Goal: Task Accomplishment & Management: Manage account settings

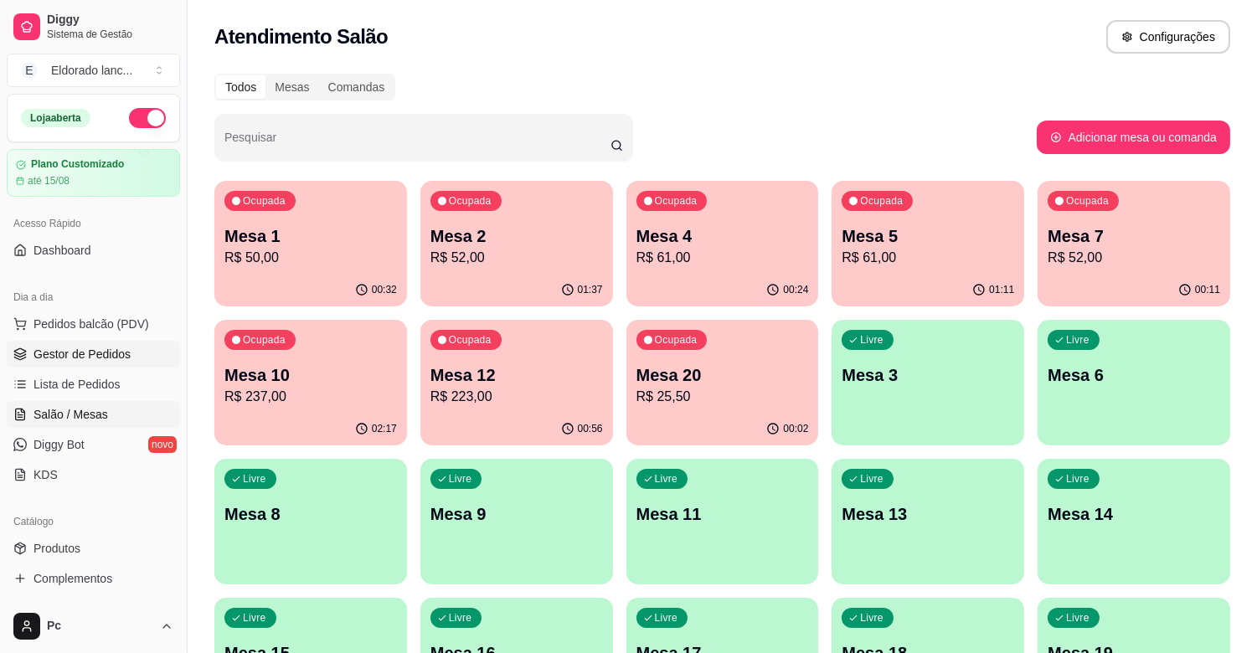
click at [76, 349] on span "Gestor de Pedidos" at bounding box center [82, 354] width 97 height 17
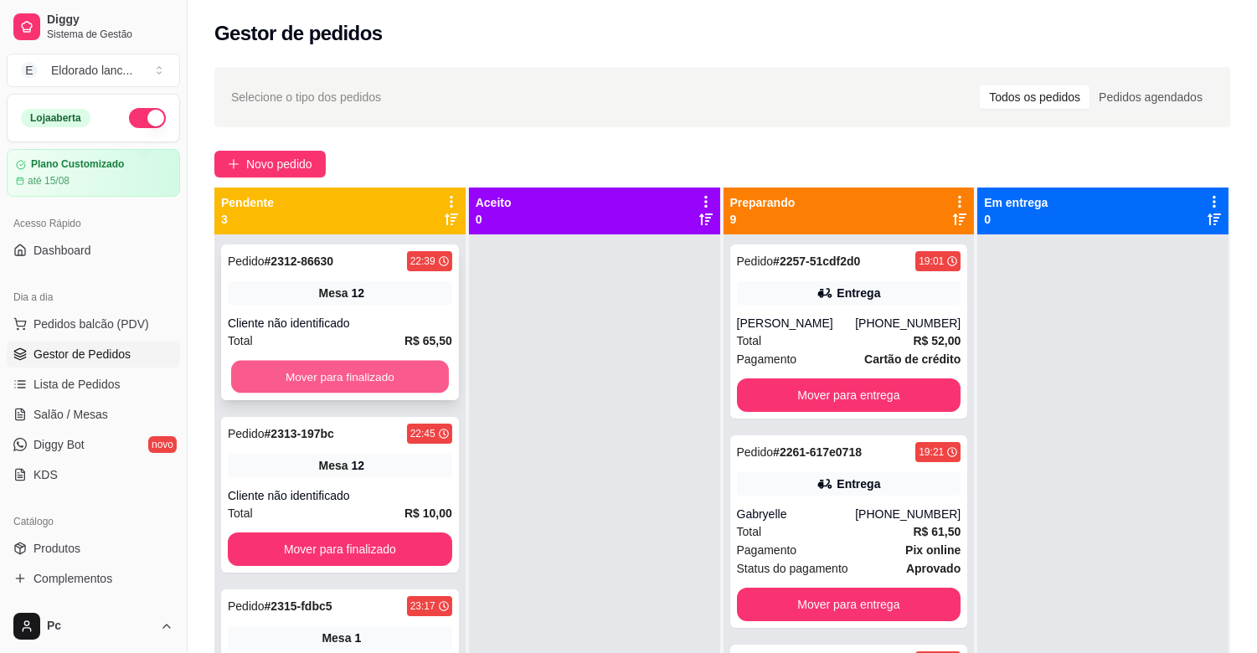
click at [317, 386] on button "Mover para finalizado" at bounding box center [340, 377] width 218 height 33
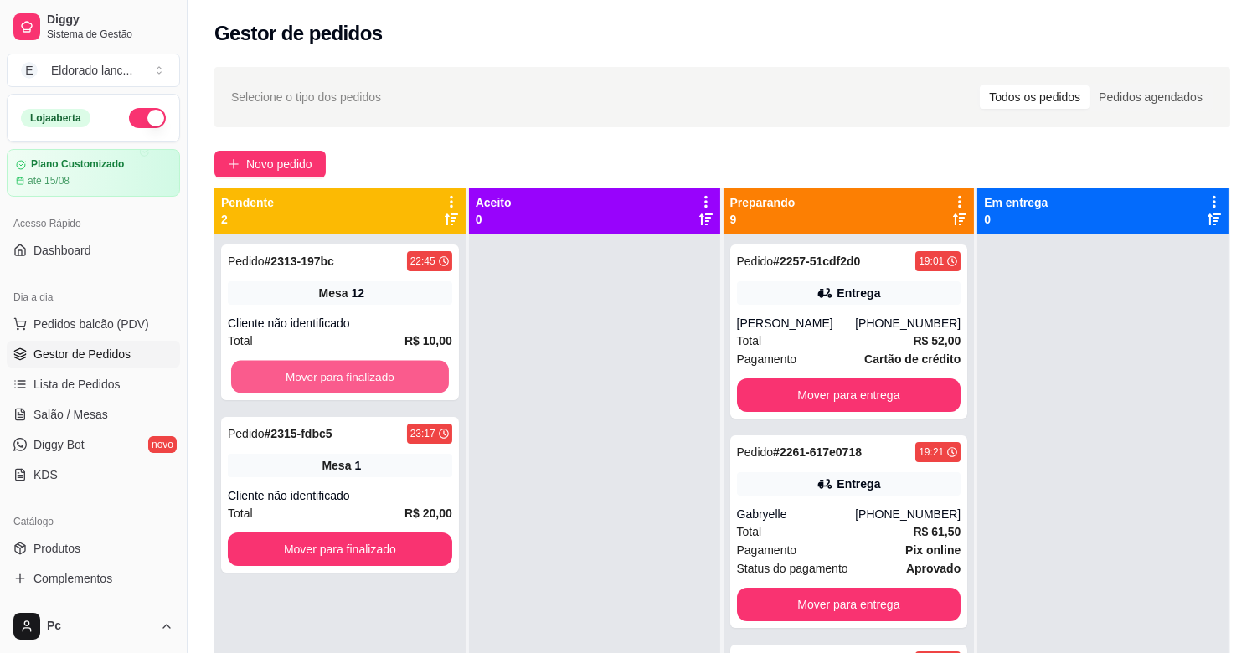
click at [317, 386] on button "Mover para finalizado" at bounding box center [340, 377] width 218 height 33
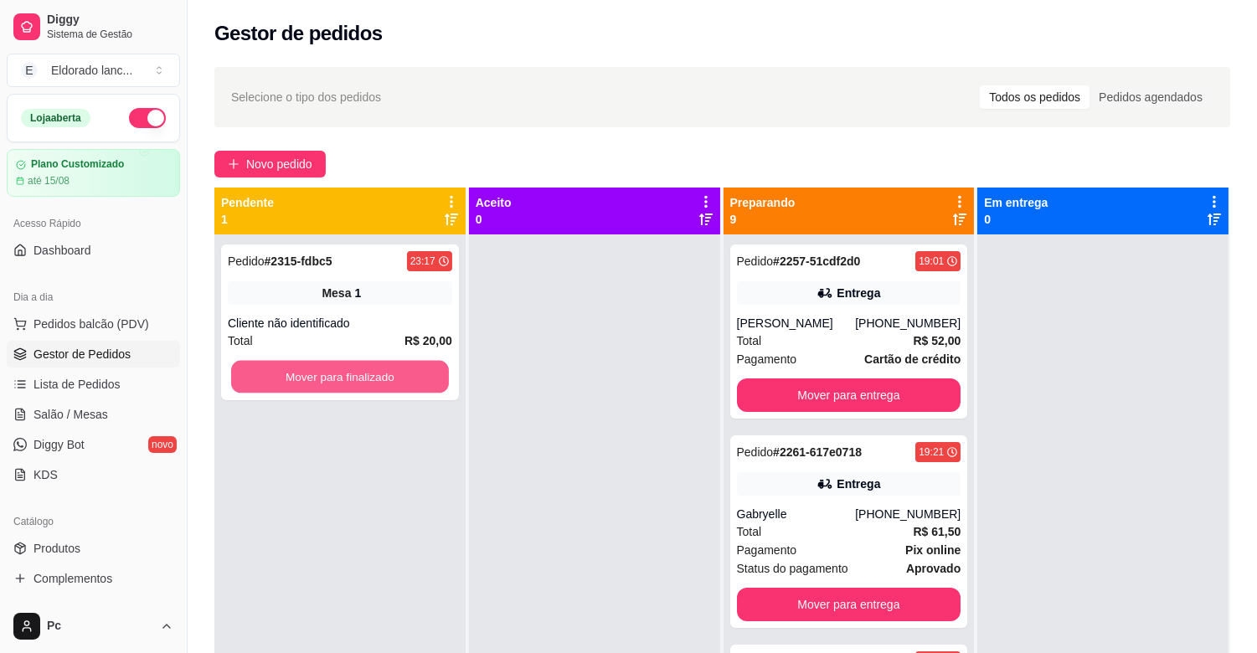
click at [317, 386] on button "Mover para finalizado" at bounding box center [340, 377] width 218 height 33
click at [312, 385] on button "Mover para finalizado" at bounding box center [340, 377] width 224 height 34
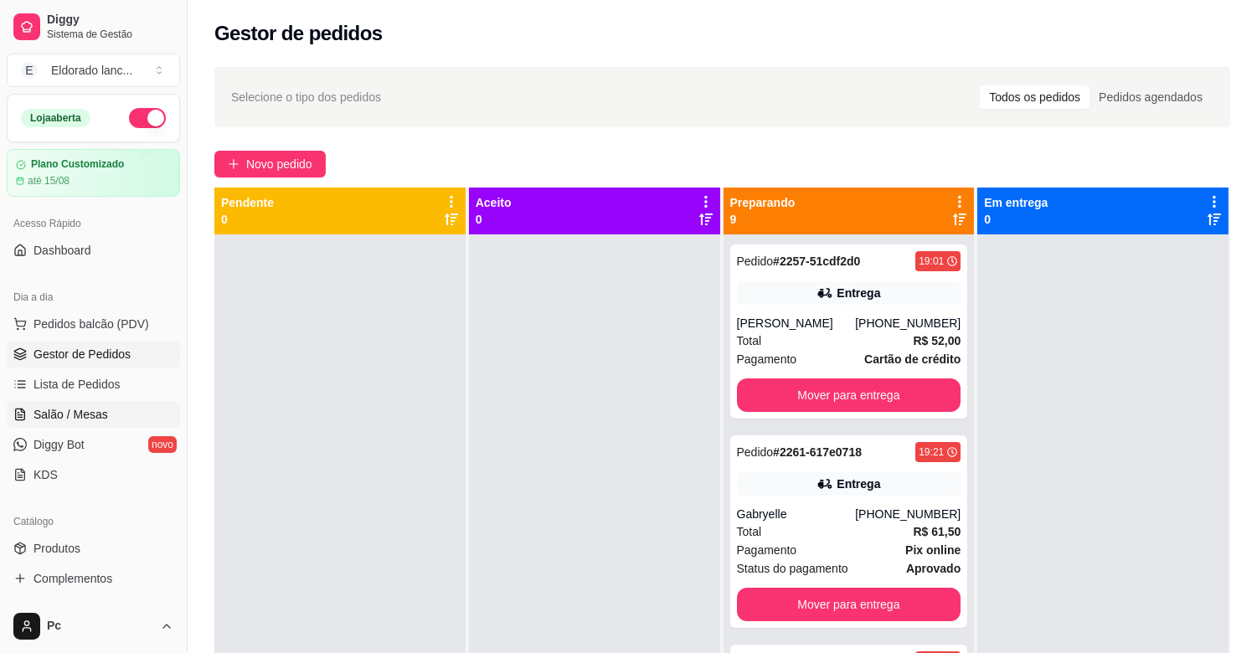
click at [117, 410] on link "Salão / Mesas" at bounding box center [93, 414] width 173 height 27
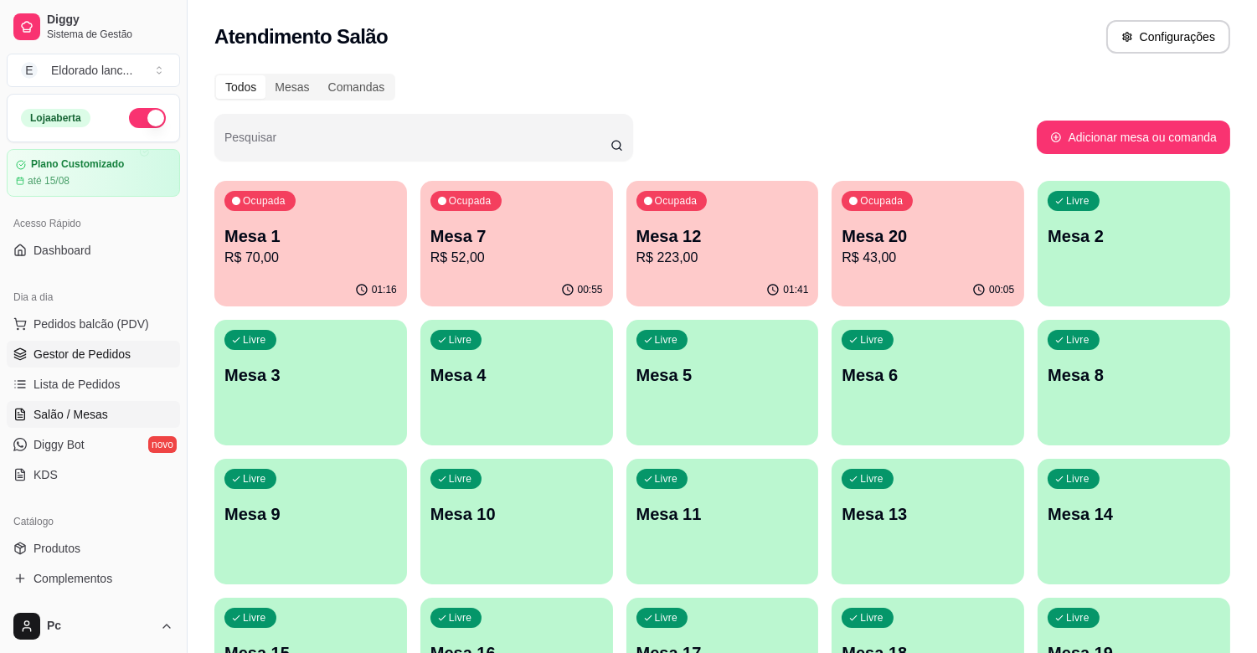
click at [135, 363] on link "Gestor de Pedidos" at bounding box center [93, 354] width 173 height 27
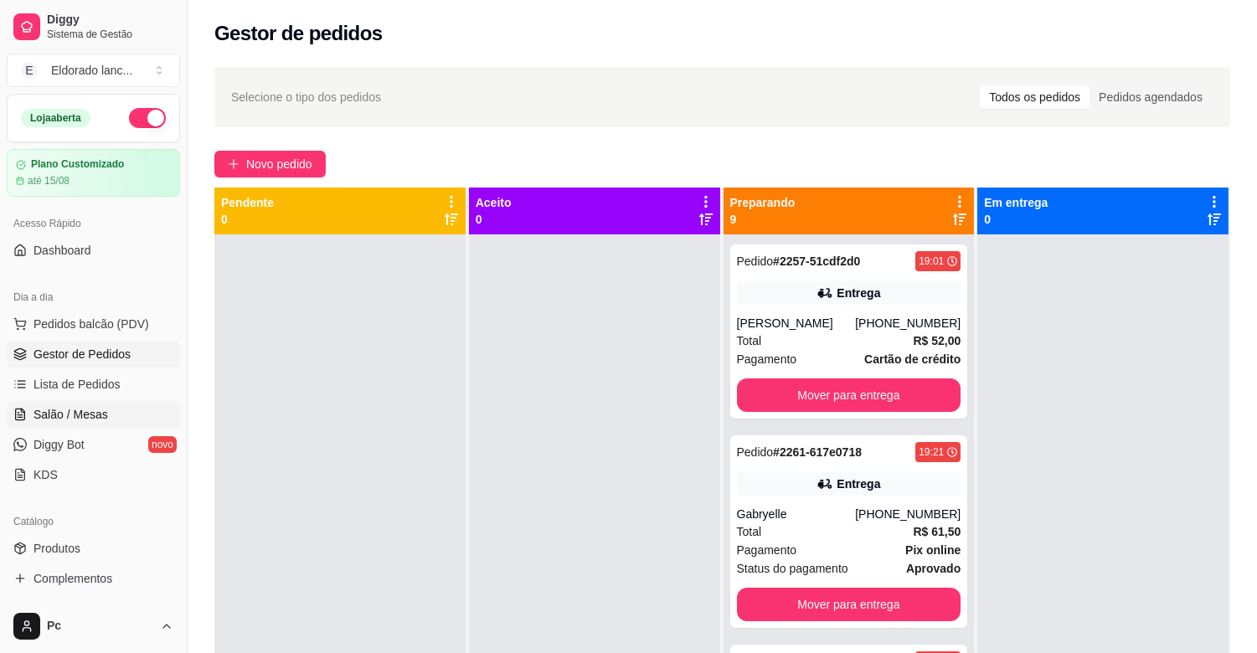
click at [106, 413] on link "Salão / Mesas" at bounding box center [93, 414] width 173 height 27
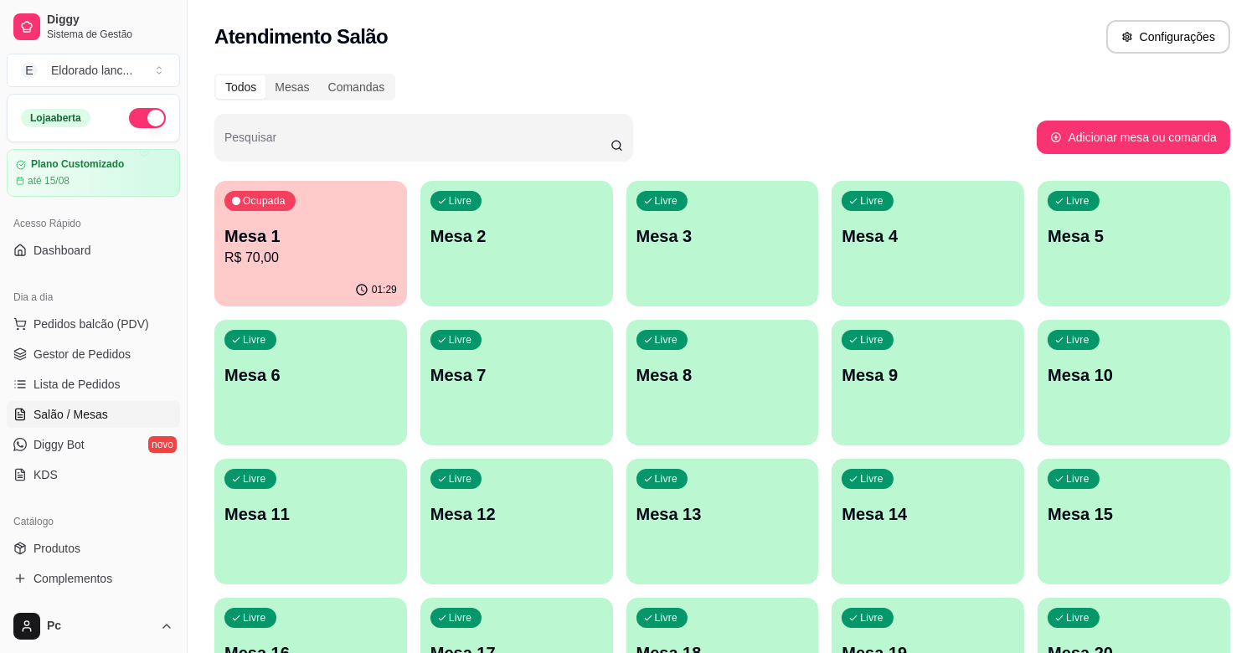
click at [271, 250] on p "R$ 70,00" at bounding box center [310, 258] width 173 height 20
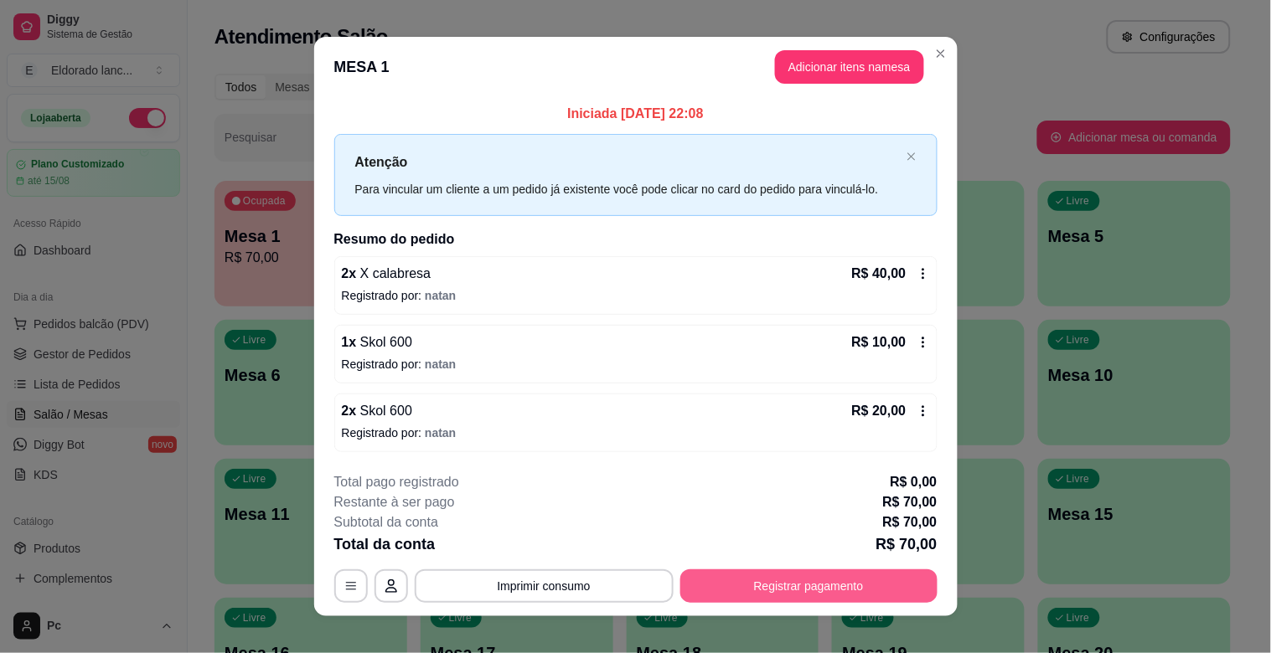
click at [716, 579] on button "Registrar pagamento" at bounding box center [808, 587] width 257 height 34
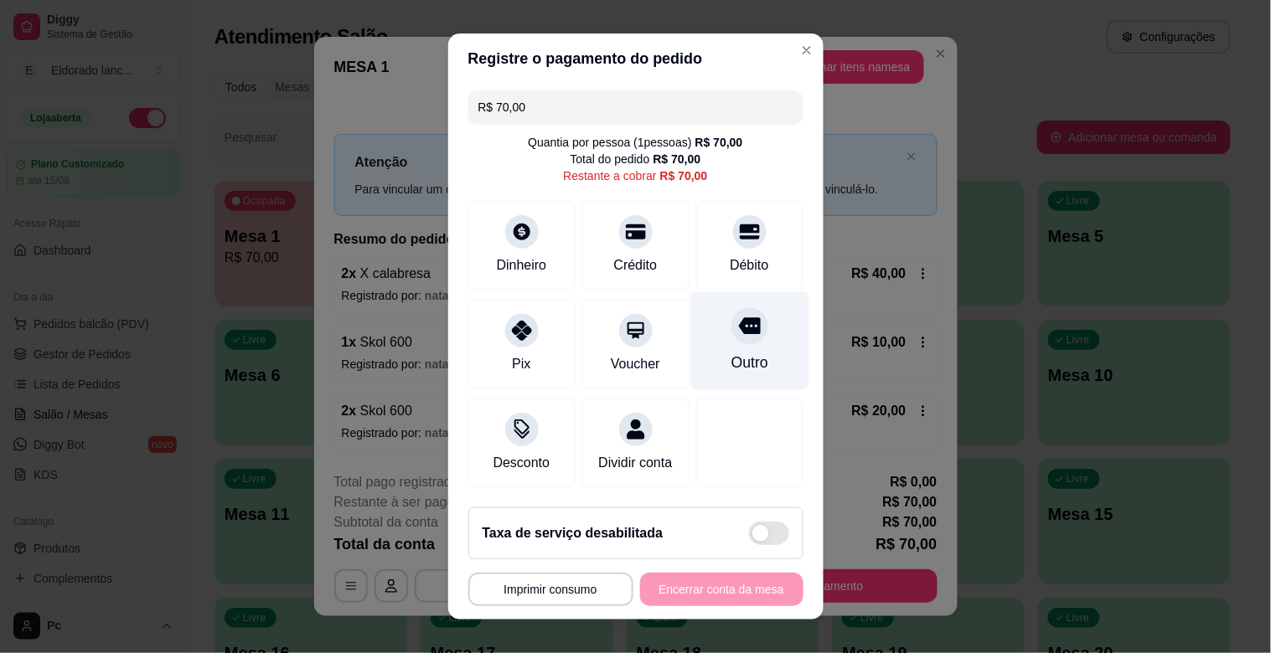
click at [704, 385] on div "Outro" at bounding box center [749, 341] width 118 height 98
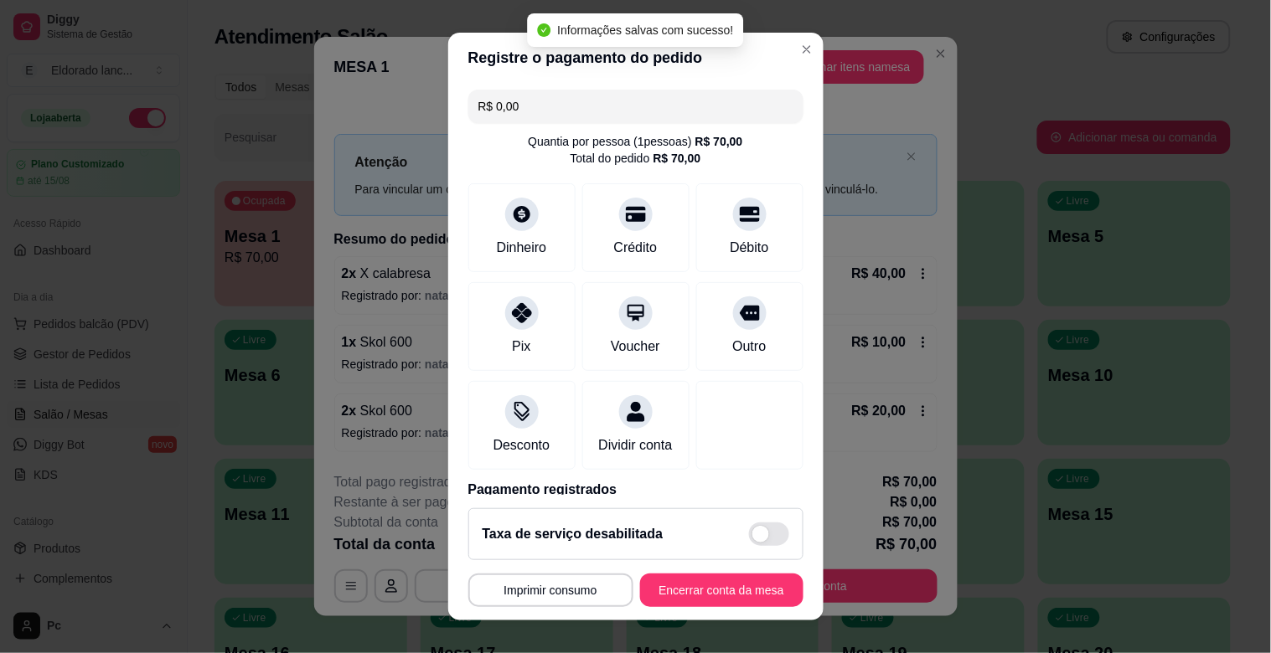
type input "R$ 0,00"
click at [709, 591] on button "Encerrar conta da mesa" at bounding box center [721, 591] width 158 height 33
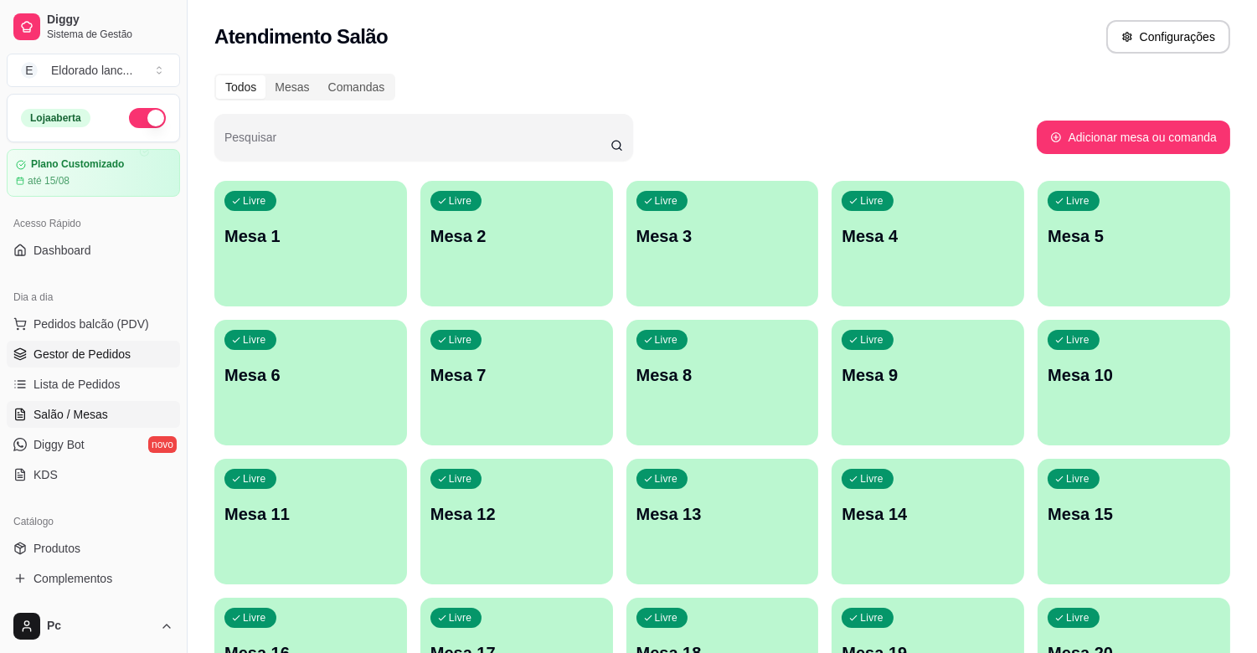
click at [117, 348] on span "Gestor de Pedidos" at bounding box center [82, 354] width 97 height 17
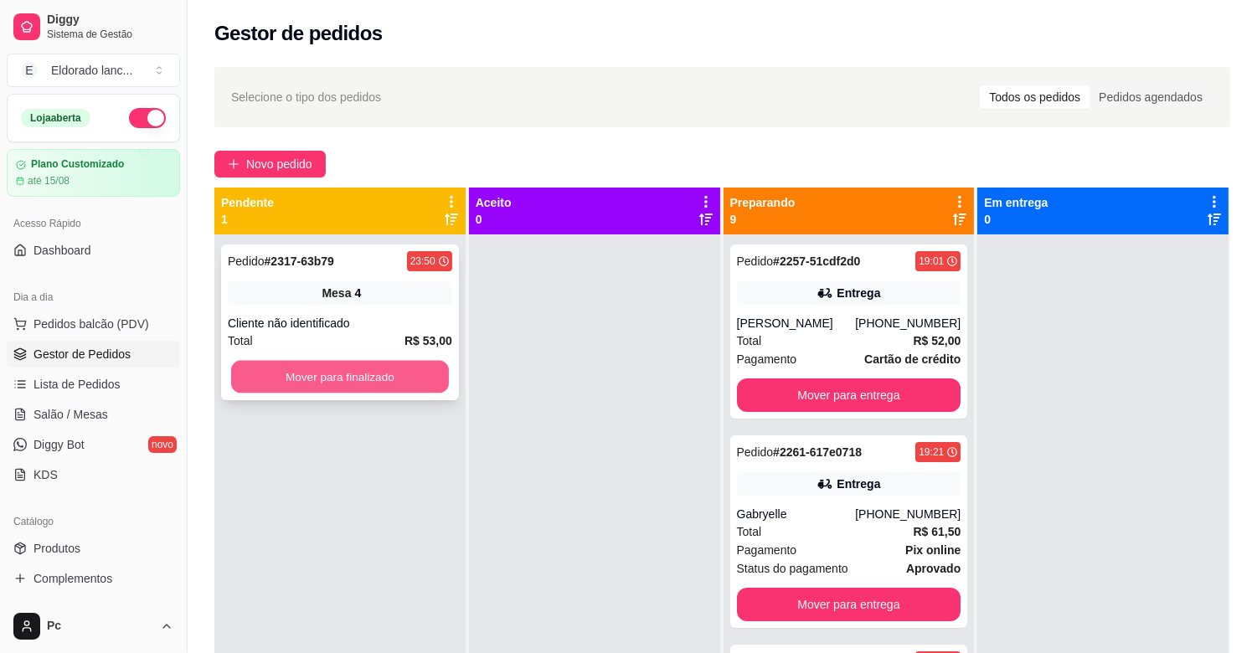
click at [375, 375] on button "Mover para finalizado" at bounding box center [340, 377] width 218 height 33
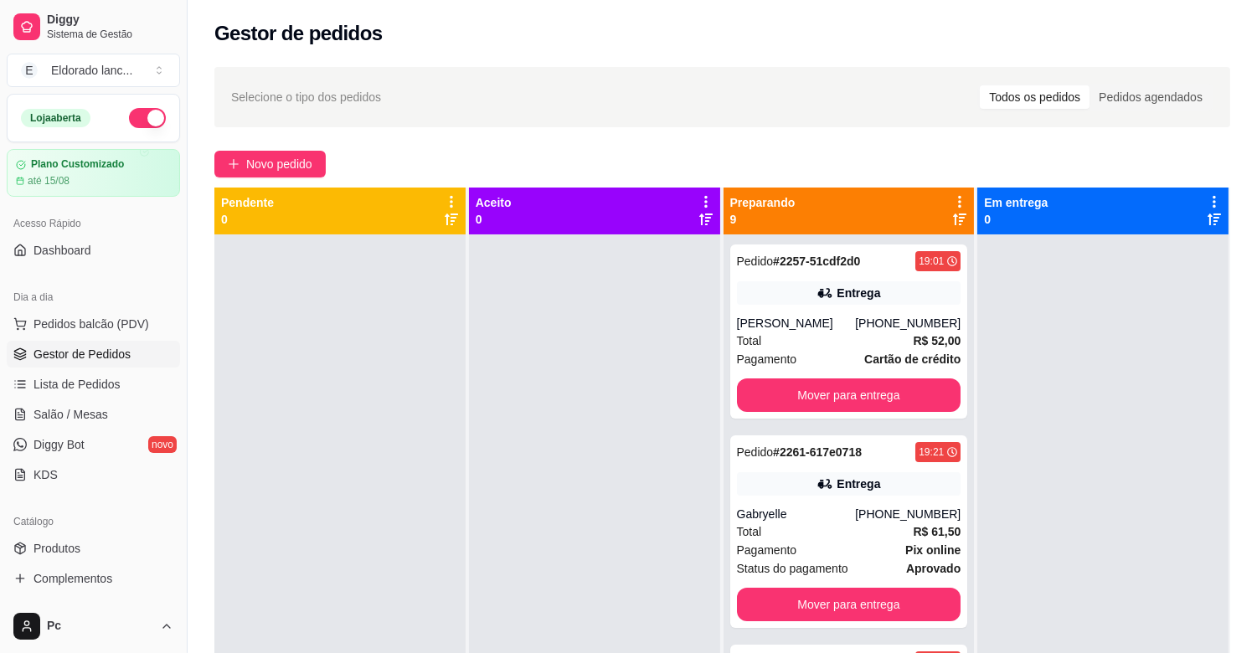
click at [137, 127] on button "button" at bounding box center [147, 118] width 37 height 20
click at [888, 296] on div "Entrega" at bounding box center [849, 292] width 224 height 23
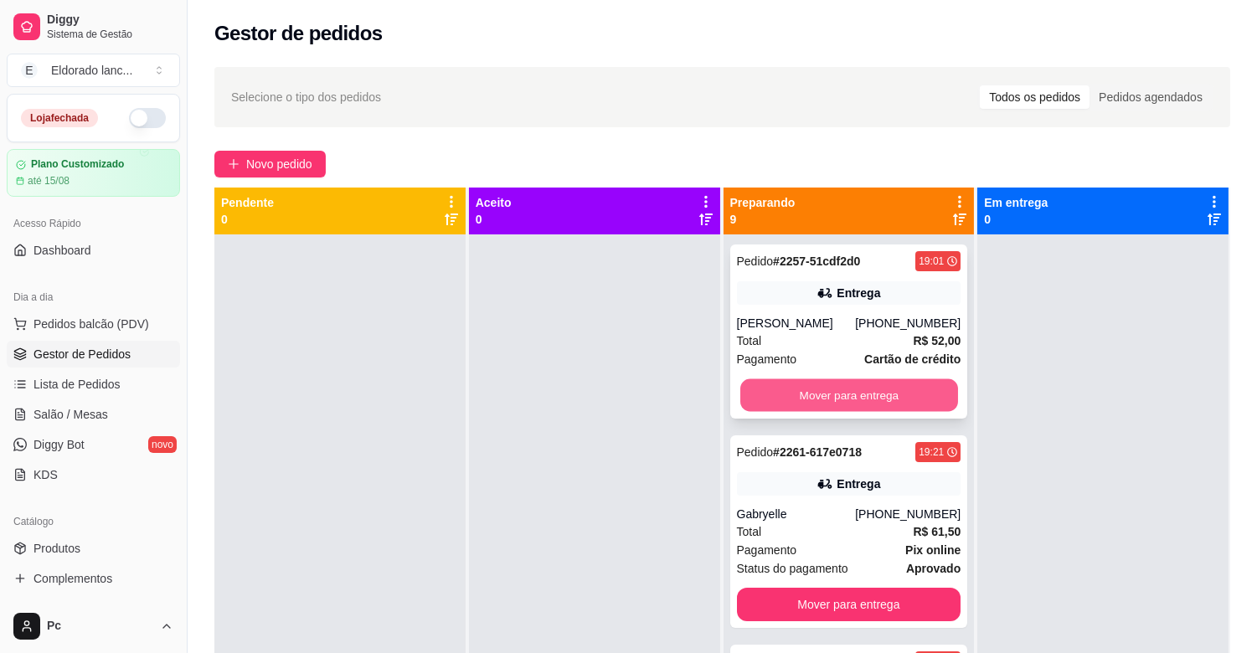
click at [926, 403] on button "Mover para entrega" at bounding box center [849, 395] width 218 height 33
click at [926, 588] on button "Mover para entrega" at bounding box center [849, 605] width 224 height 34
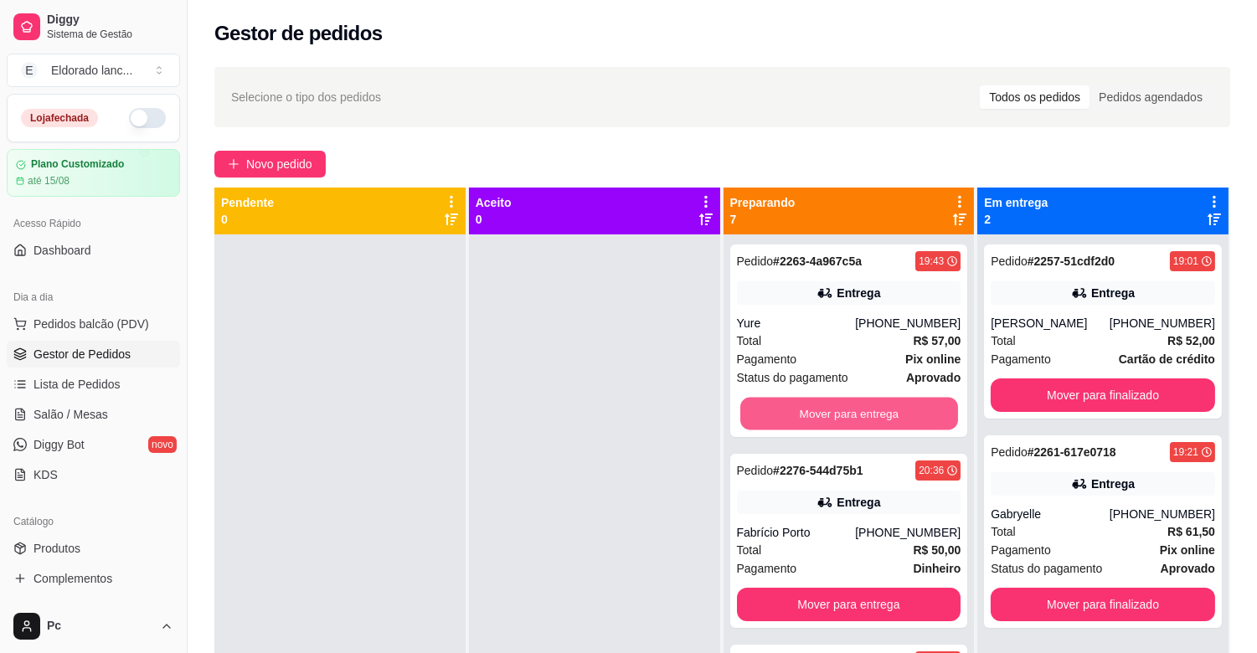
click at [926, 403] on button "Mover para entrega" at bounding box center [849, 414] width 218 height 33
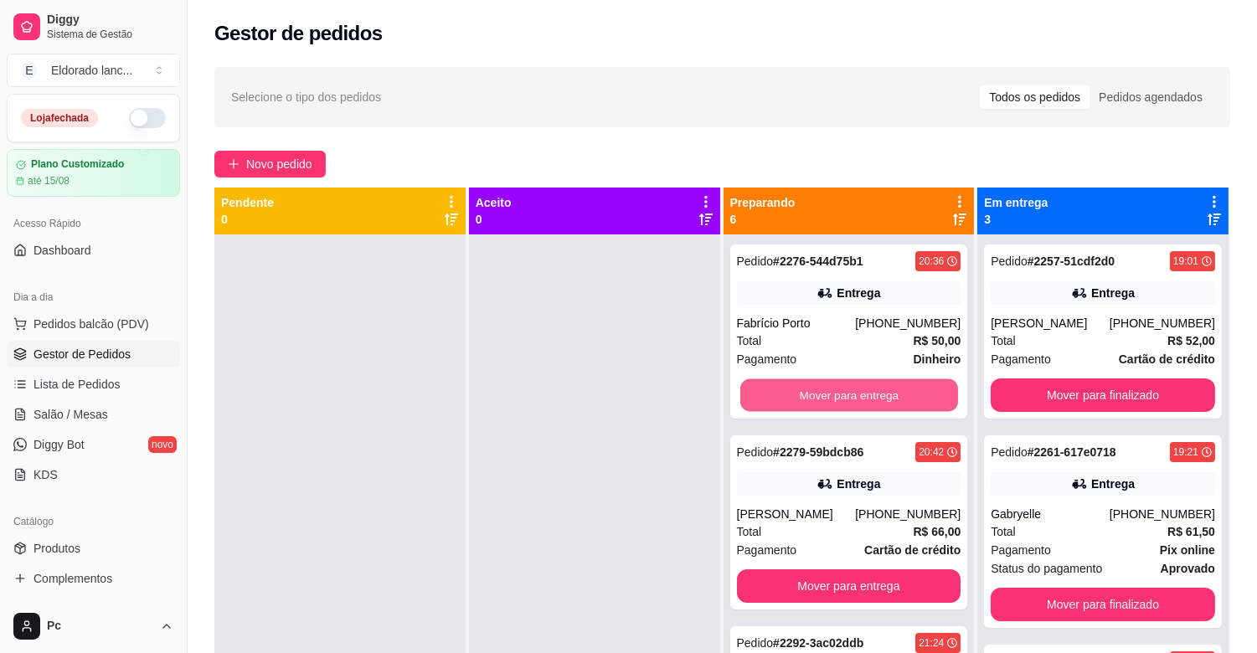
click at [926, 403] on button "Mover para entrega" at bounding box center [849, 395] width 218 height 33
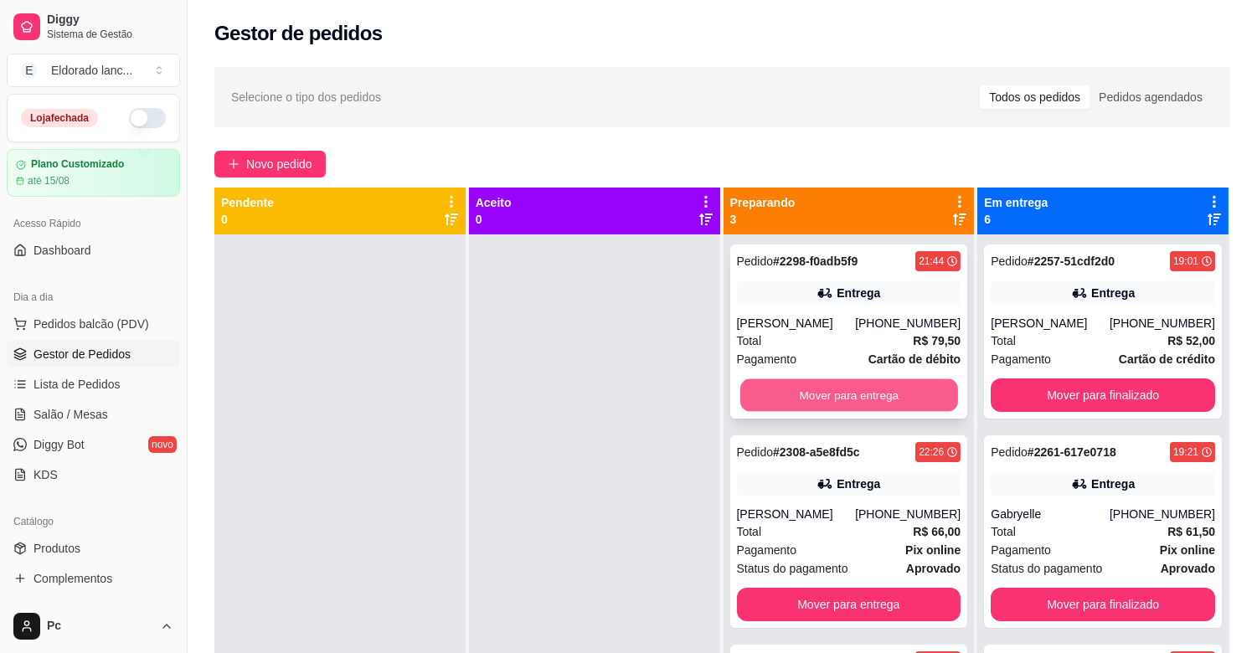
click at [925, 403] on button "Mover para entrega" at bounding box center [849, 395] width 218 height 33
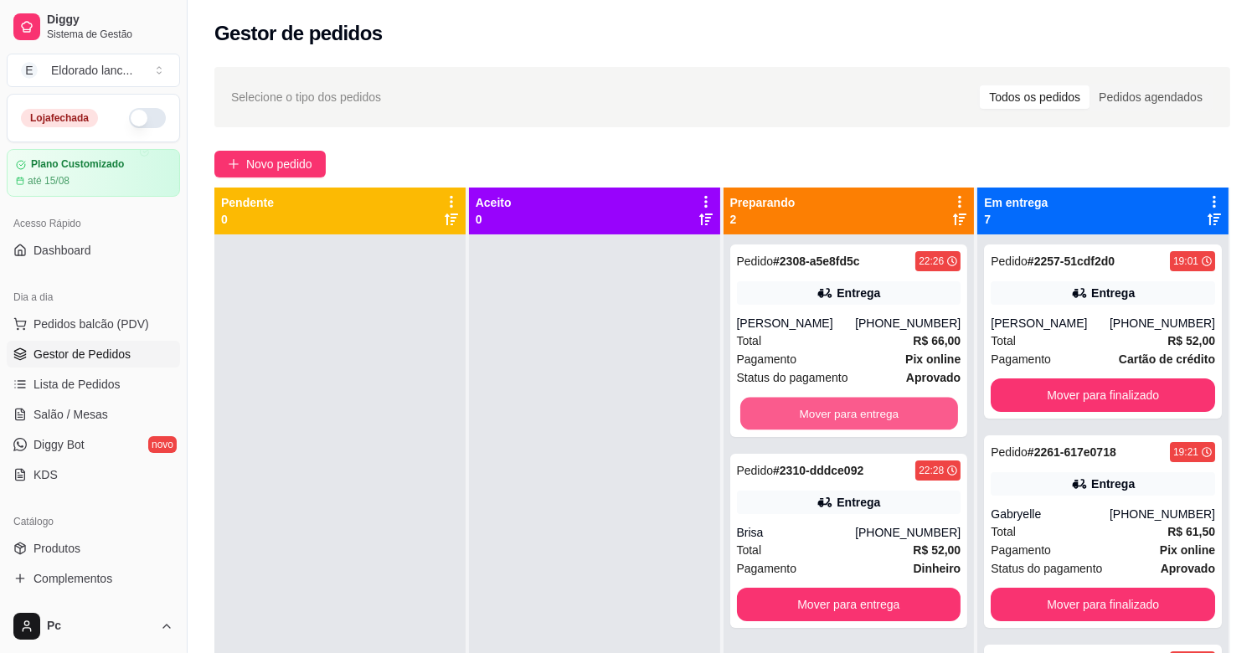
click at [925, 403] on button "Mover para entrega" at bounding box center [849, 414] width 218 height 33
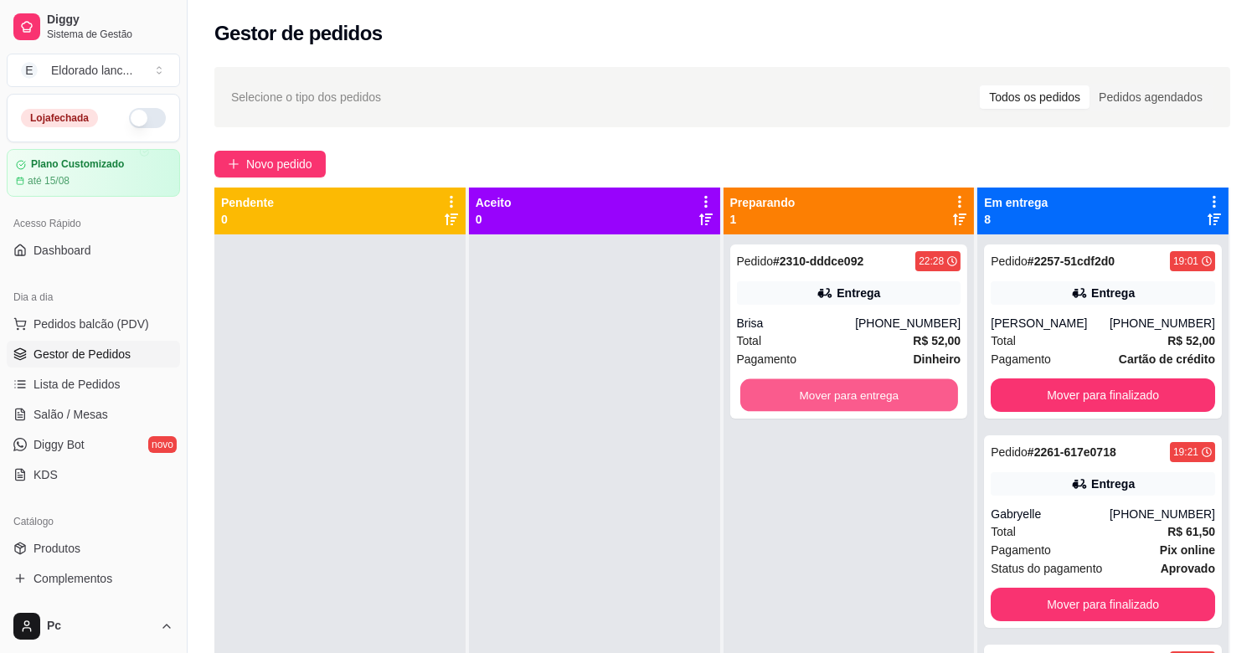
click at [925, 403] on button "Mover para entrega" at bounding box center [849, 395] width 218 height 33
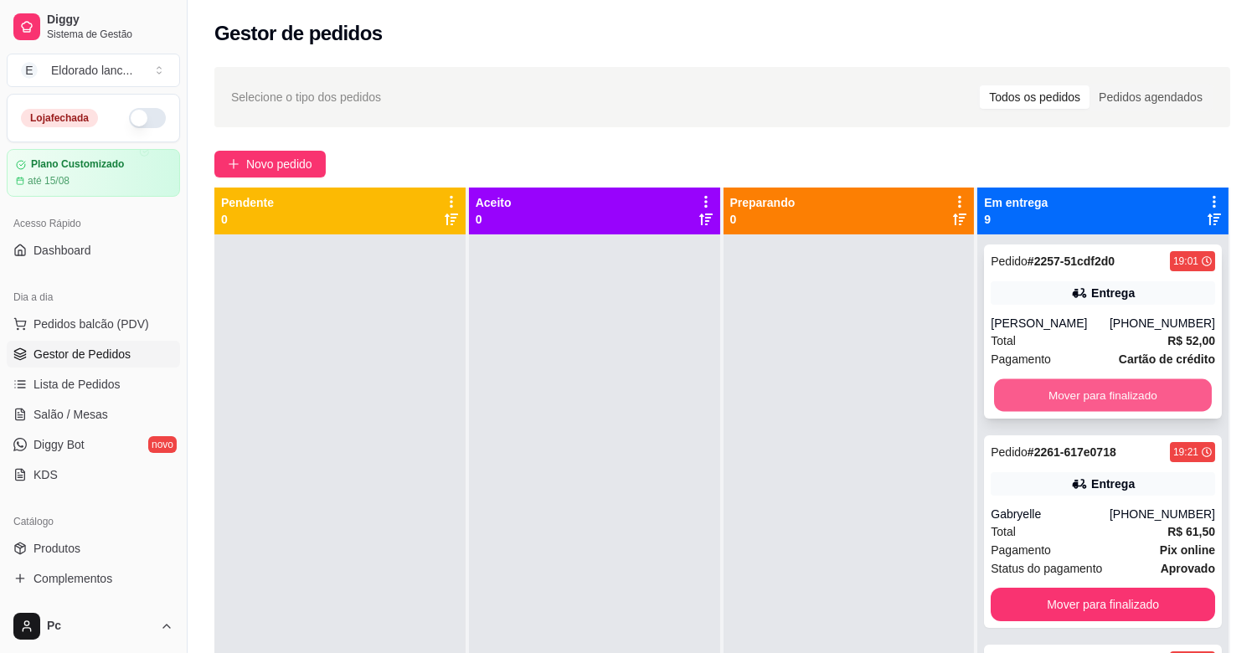
click at [1044, 394] on button "Mover para finalizado" at bounding box center [1103, 395] width 218 height 33
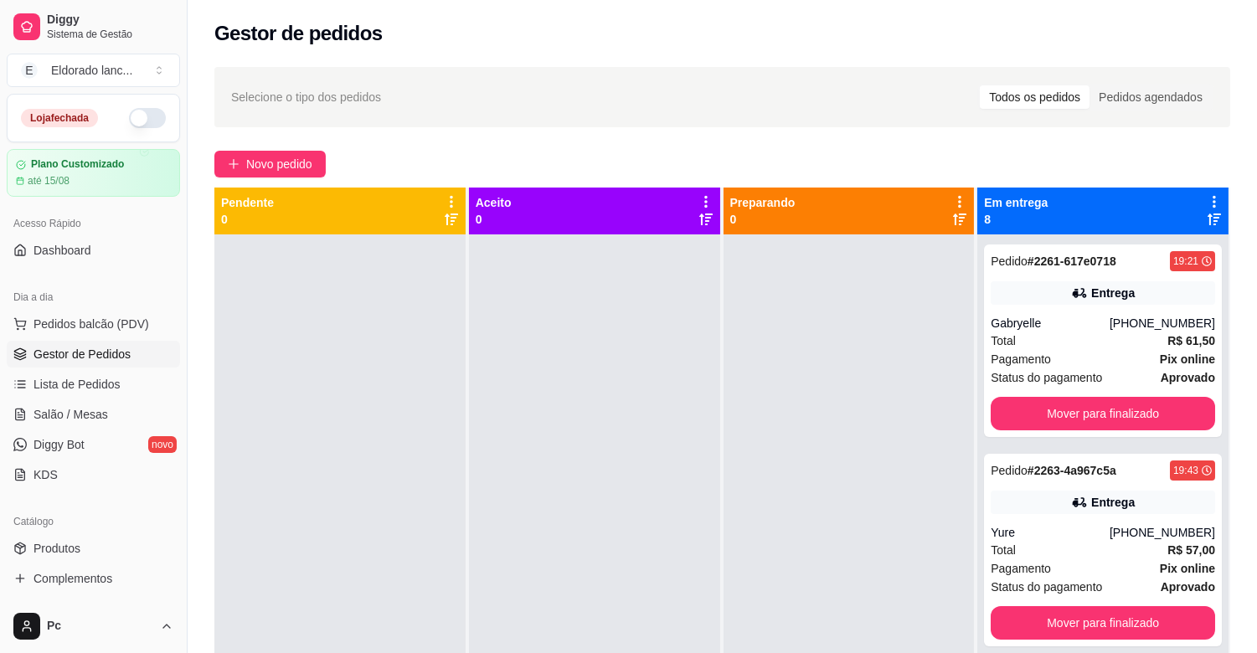
click at [1044, 394] on div "Pedido # 2261-617e0718 19:21 Entrega Gabryelle [PHONE_NUMBER] Total R$ 61,50 Pa…" at bounding box center [1103, 341] width 238 height 193
click at [1042, 410] on button "Mover para finalizado" at bounding box center [1103, 414] width 218 height 33
click at [1042, 410] on div "Mover para finalizado" at bounding box center [1103, 414] width 224 height 34
click at [1042, 606] on button "Mover para finalizado" at bounding box center [1103, 623] width 224 height 34
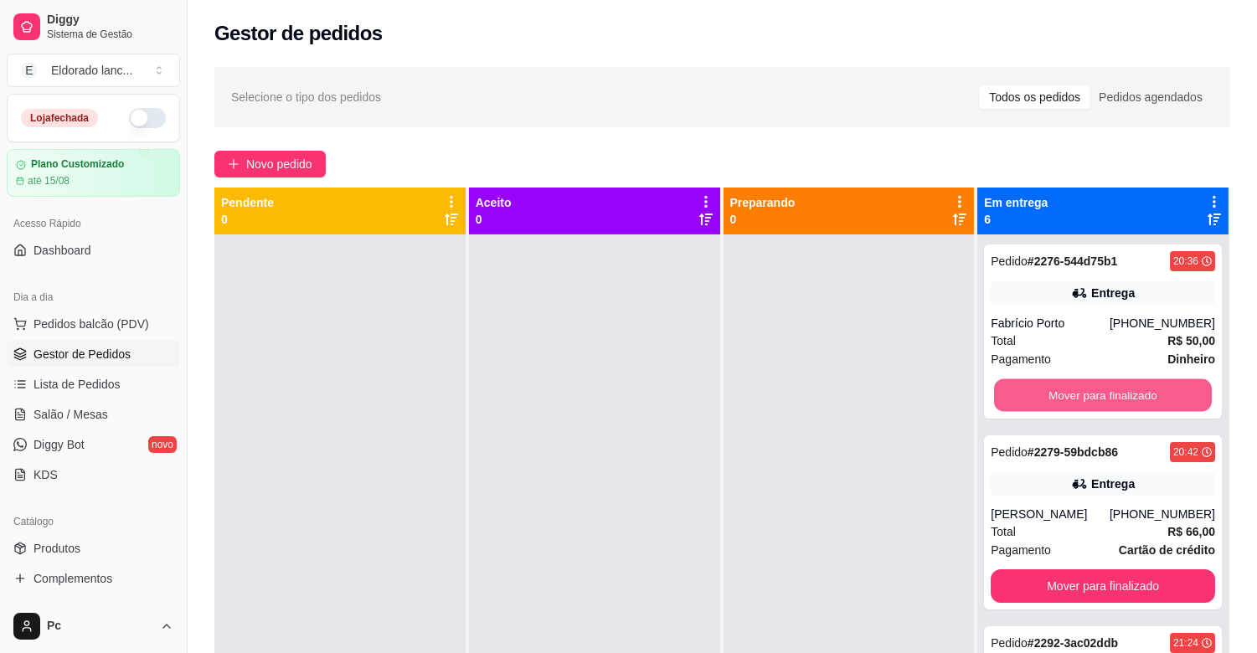
click at [1042, 410] on button "Mover para finalizado" at bounding box center [1103, 395] width 218 height 33
click at [1040, 409] on button "Mover para finalizado" at bounding box center [1103, 396] width 224 height 34
click at [1040, 409] on button "Mover para finalizado" at bounding box center [1103, 395] width 218 height 33
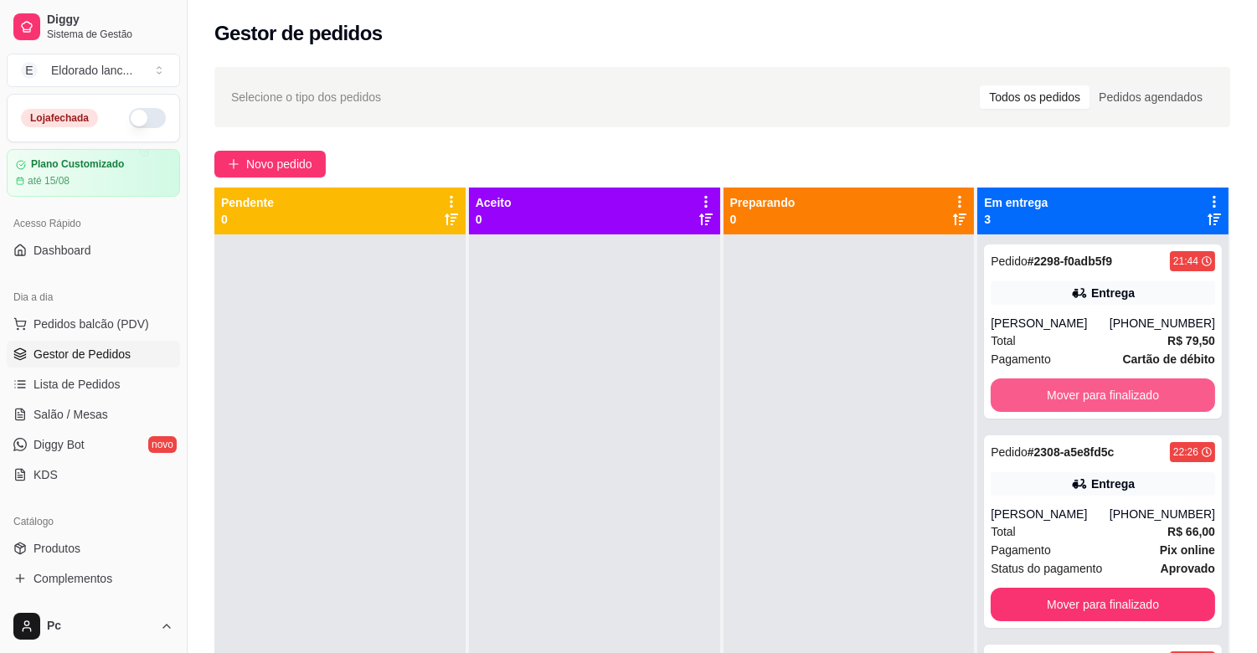
click at [1040, 409] on button "Mover para finalizado" at bounding box center [1103, 396] width 224 height 34
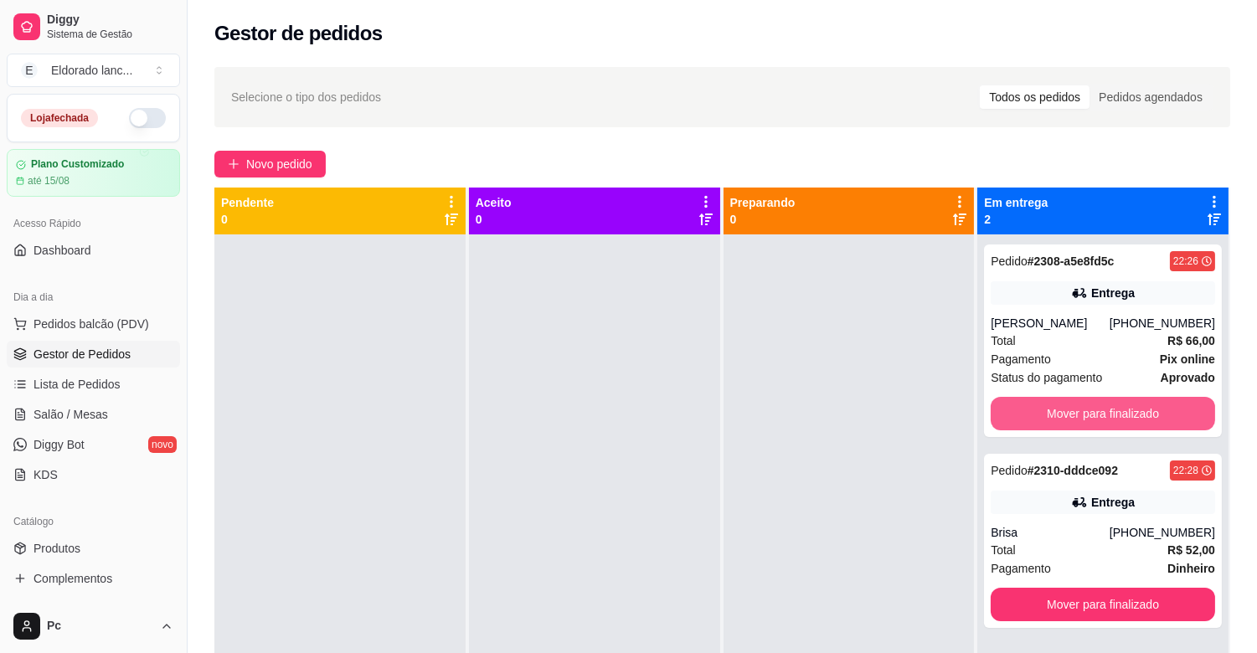
click at [1040, 409] on button "Mover para finalizado" at bounding box center [1103, 414] width 224 height 34
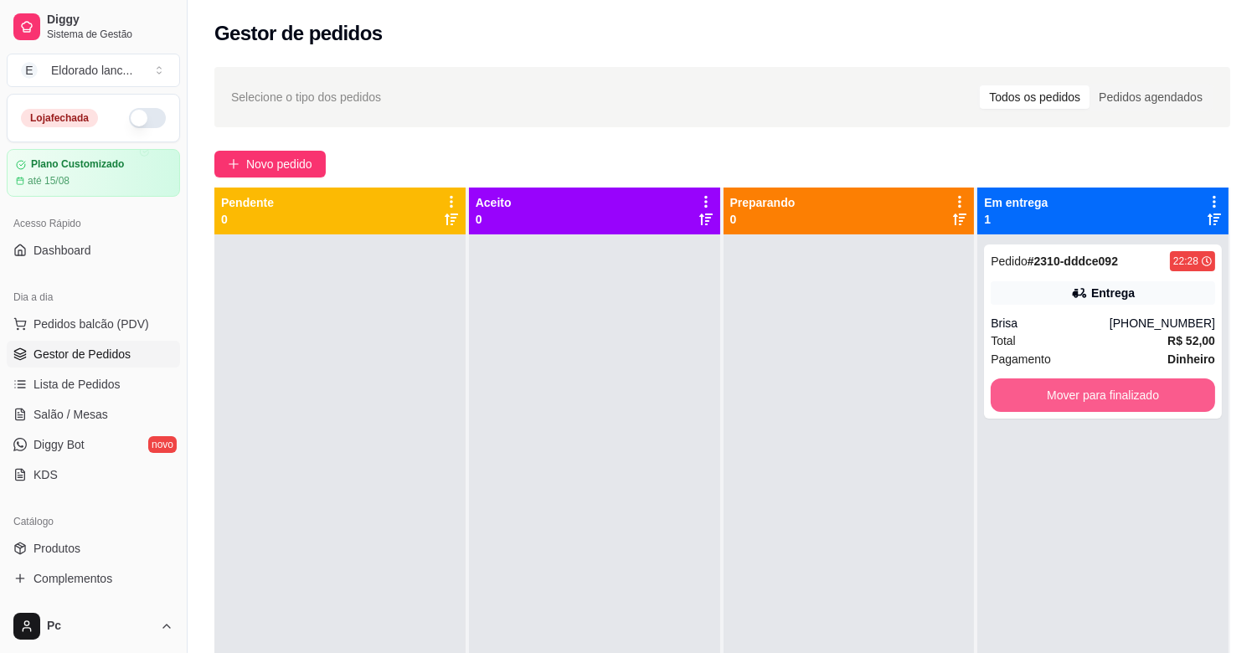
click at [1040, 409] on button "Mover para finalizado" at bounding box center [1103, 396] width 224 height 34
